Goal: Task Accomplishment & Management: Complete application form

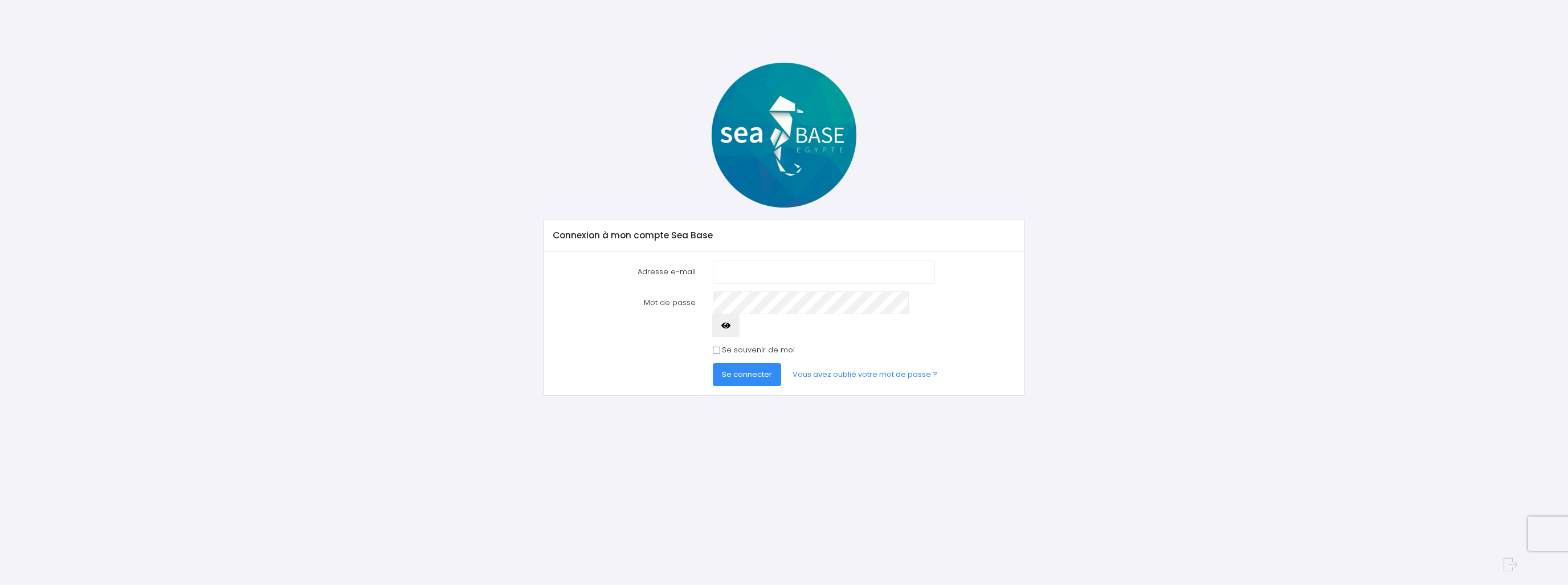
click at [736, 276] on input "Adresse e-mail" at bounding box center [824, 272] width 222 height 23
type input "[EMAIL_ADDRESS][PERSON_NAME][PERSON_NAME][DOMAIN_NAME]"
click at [712, 363] on button "Se connecter" at bounding box center [746, 374] width 69 height 23
click at [731, 336] on icon "button" at bounding box center [725, 336] width 9 height 0
click at [722, 380] on span "Se connecter" at bounding box center [747, 385] width 50 height 11
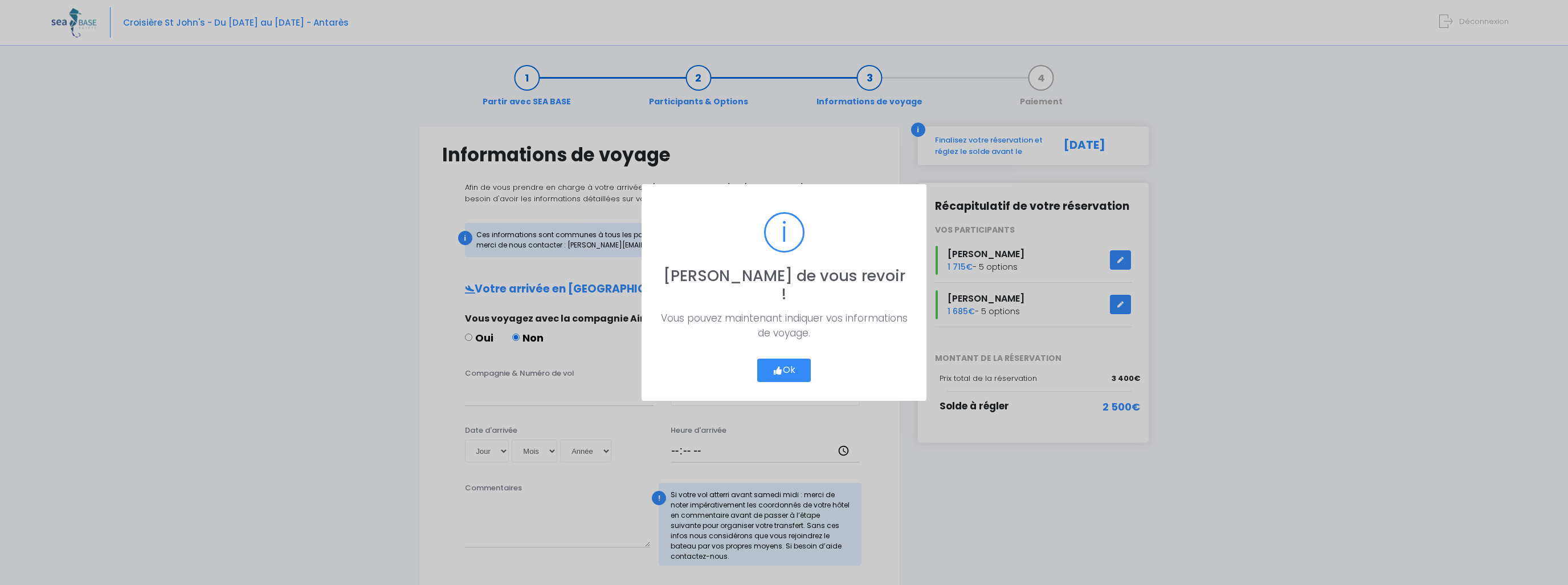
click at [788, 359] on button "Ok" at bounding box center [783, 370] width 53 height 24
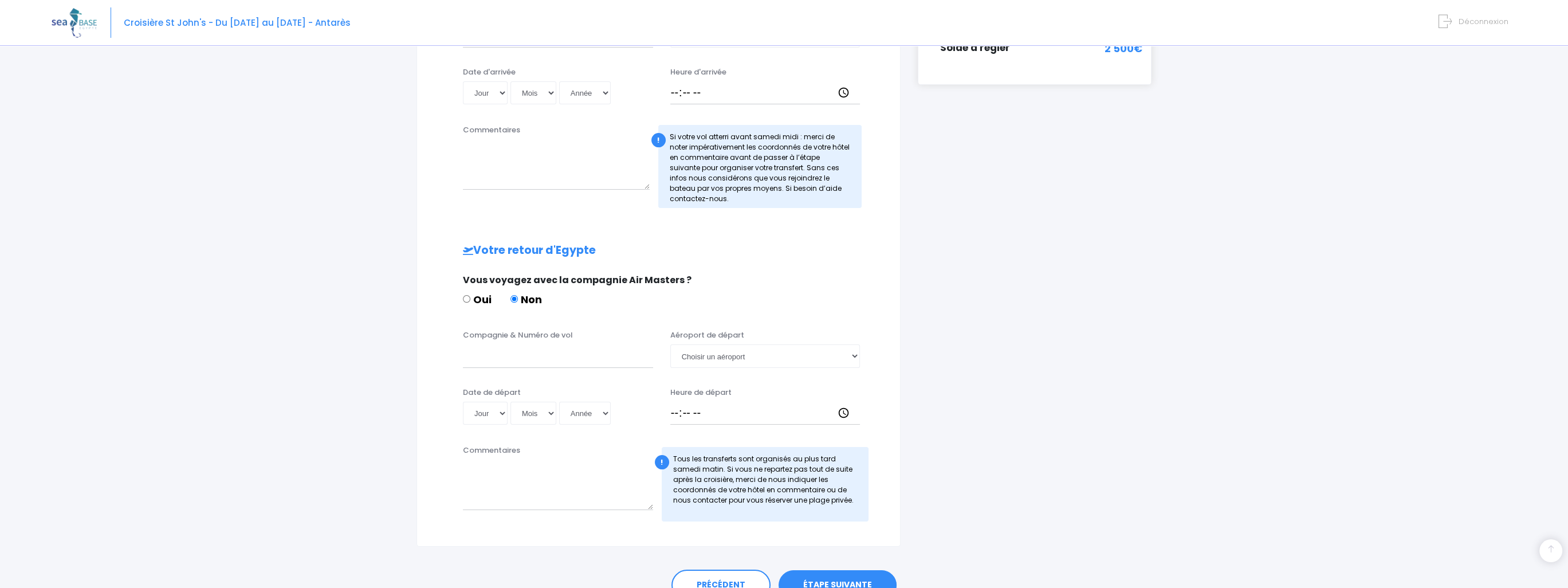
scroll to position [418, 0]
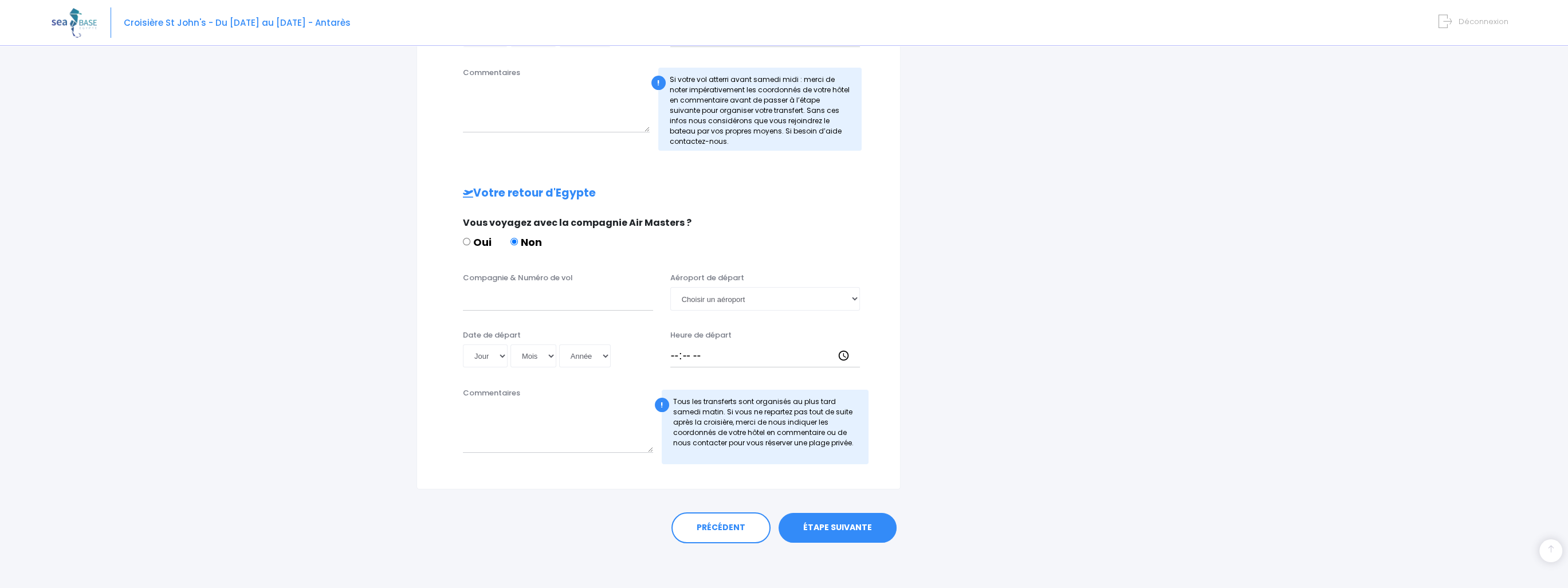
click at [848, 527] on link "ÉTAPE SUIVANTE" at bounding box center [837, 528] width 118 height 30
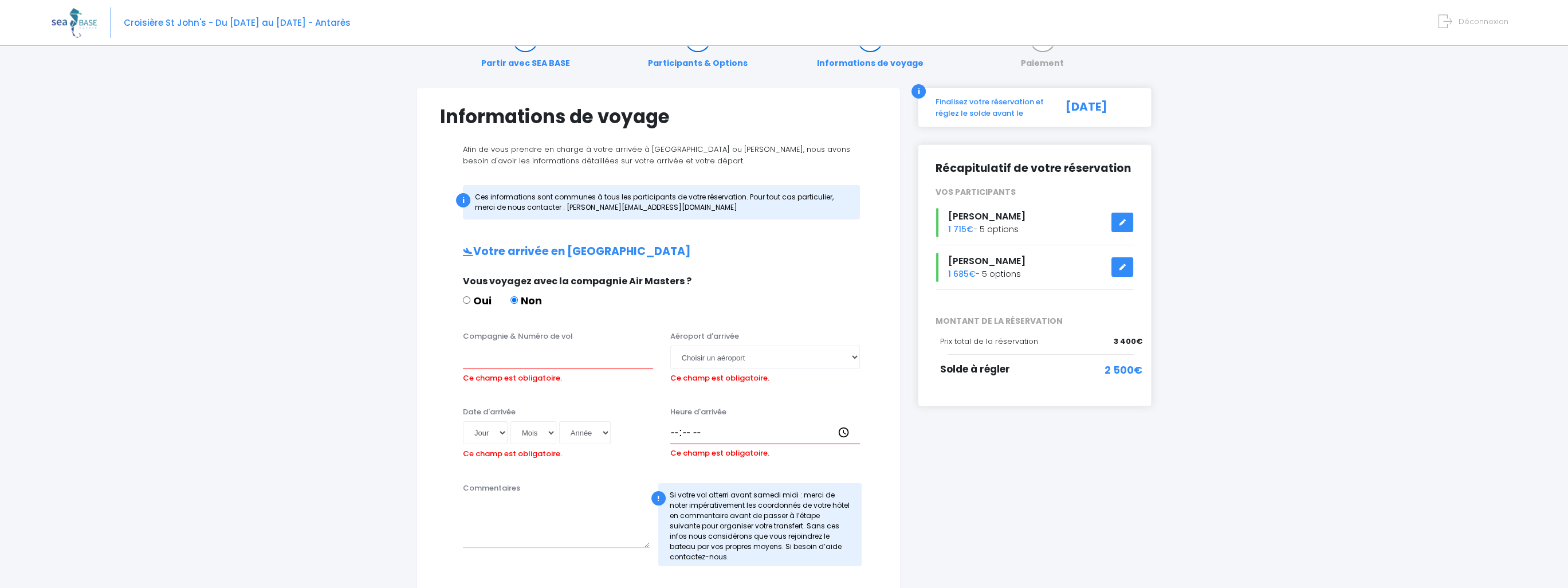
scroll to position [57, 0]
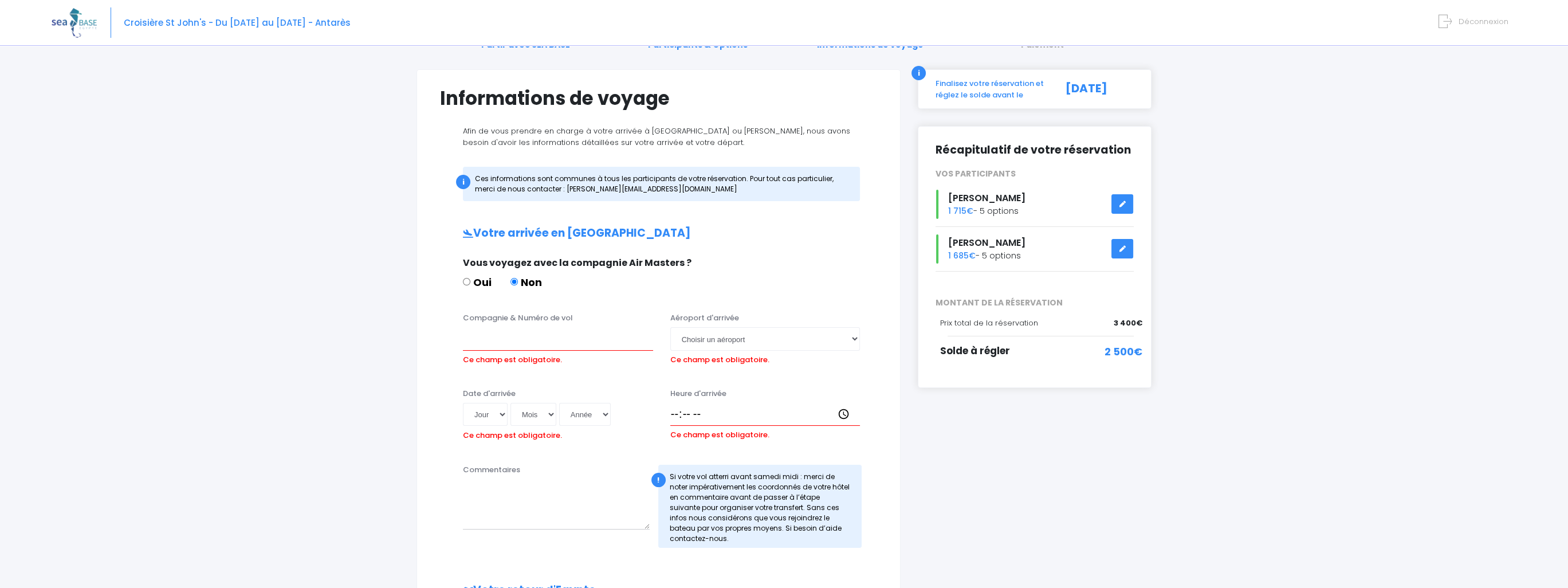
click at [1315, 152] on div "Partir avec SEA BASE Participants & Options Informations de voyage Paiement Inf…" at bounding box center [784, 509] width 1465 height 1026
